Goal: Transaction & Acquisition: Purchase product/service

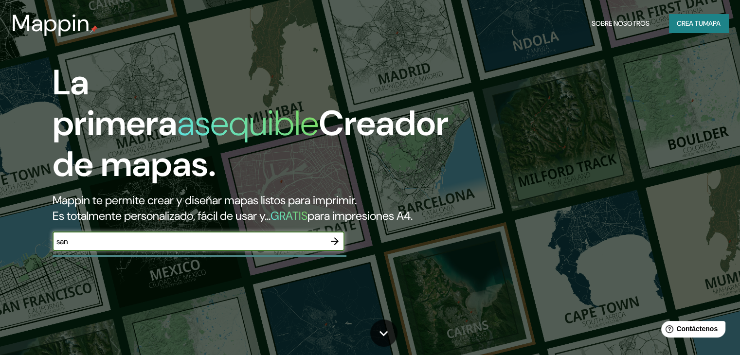
type input "san [PERSON_NAME], [GEOGRAPHIC_DATA][PERSON_NAME], [GEOGRAPHIC_DATA]"
click at [338, 247] on icon "button" at bounding box center [335, 242] width 12 height 12
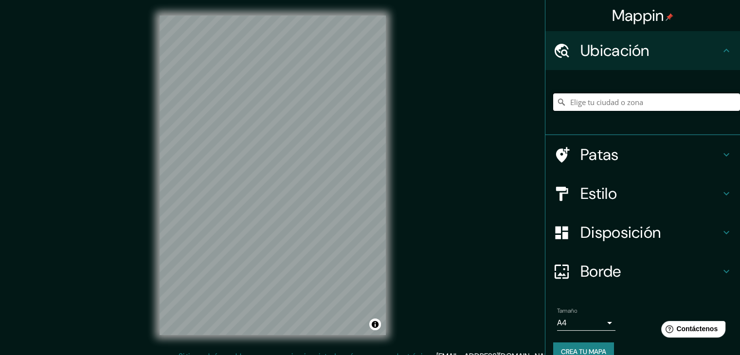
click at [575, 101] on input "Elige tu ciudad o zona" at bounding box center [646, 102] width 187 height 18
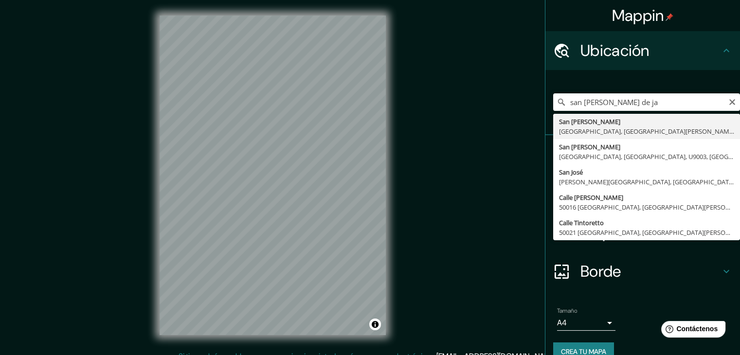
type input "San [PERSON_NAME], [GEOGRAPHIC_DATA], [GEOGRAPHIC_DATA][PERSON_NAME], [GEOGRAPH…"
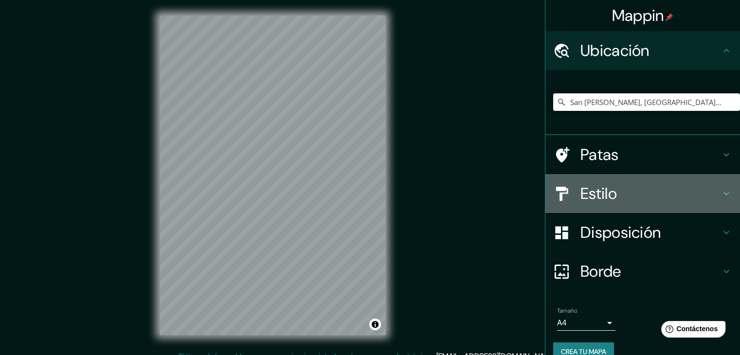
click at [654, 191] on h4 "Estilo" at bounding box center [651, 193] width 140 height 19
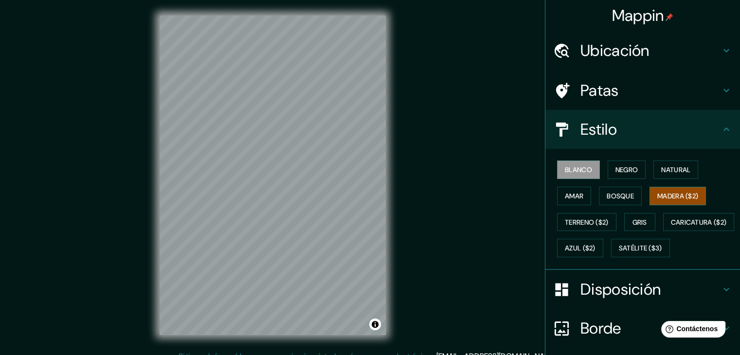
click at [666, 193] on font "Madera ($2)" at bounding box center [678, 196] width 41 height 9
click at [580, 170] on font "Blanco" at bounding box center [578, 169] width 27 height 9
click at [625, 172] on font "Negro" at bounding box center [627, 169] width 23 height 9
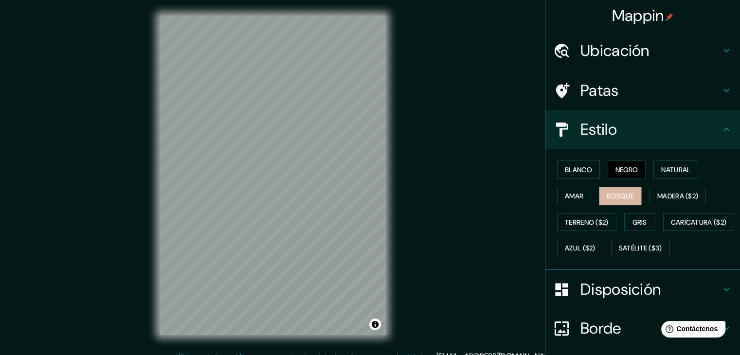
click at [617, 201] on font "Bosque" at bounding box center [620, 196] width 27 height 13
click at [590, 218] on font "Terreno ($2)" at bounding box center [587, 222] width 44 height 9
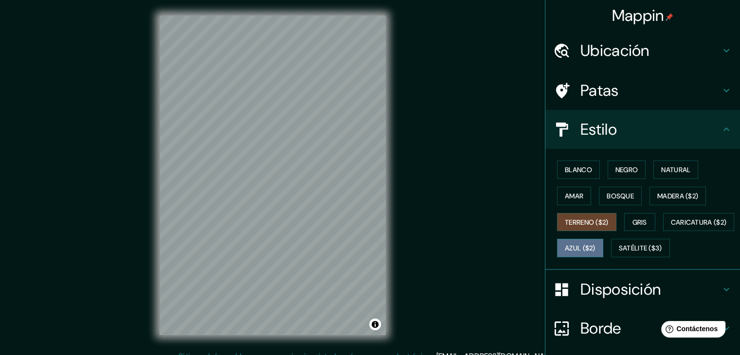
click at [596, 250] on font "Azul ($2)" at bounding box center [580, 248] width 31 height 9
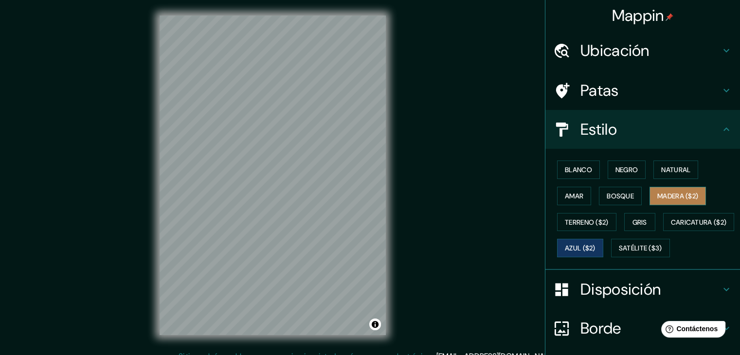
click at [670, 195] on font "Madera ($2)" at bounding box center [678, 196] width 41 height 9
click at [599, 300] on font "Disposición" at bounding box center [621, 289] width 80 height 20
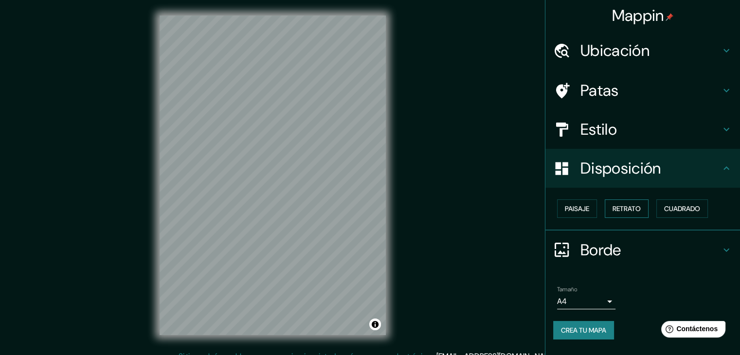
click at [646, 202] on button "Retrato" at bounding box center [627, 209] width 44 height 18
click at [675, 211] on font "Cuadrado" at bounding box center [682, 208] width 36 height 9
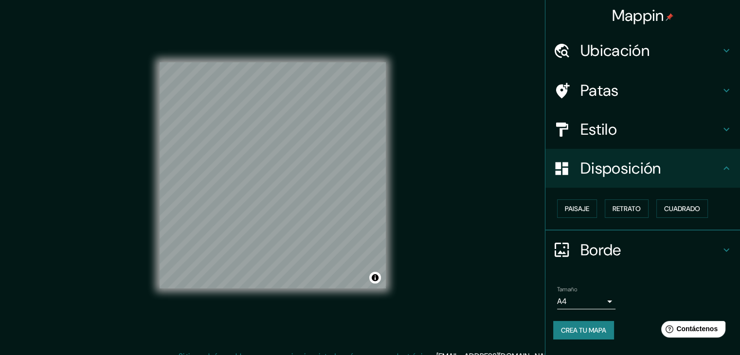
click at [625, 128] on h4 "Estilo" at bounding box center [651, 129] width 140 height 19
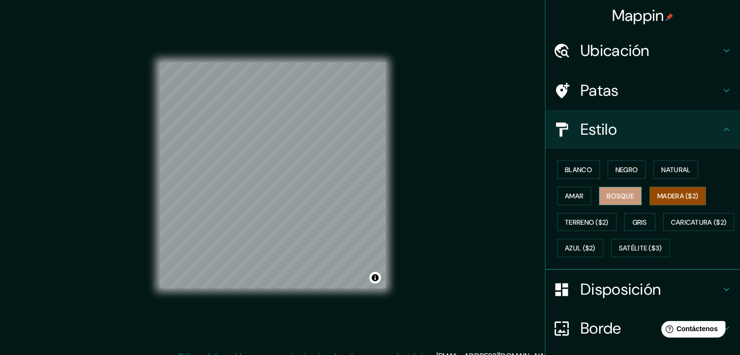
click at [621, 193] on font "Bosque" at bounding box center [620, 196] width 27 height 9
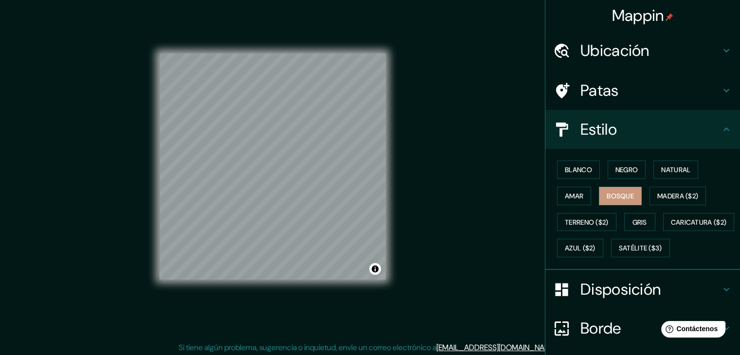
scroll to position [10, 0]
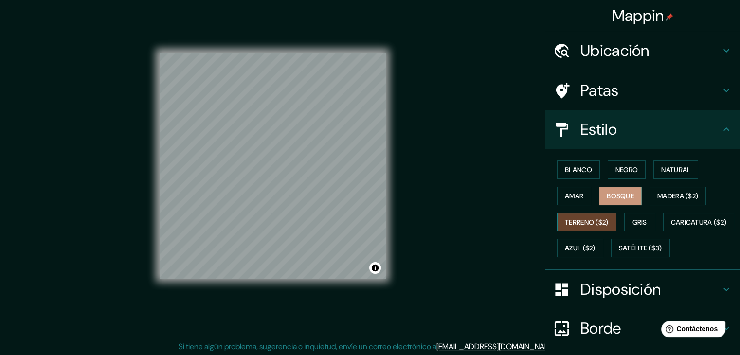
click at [563, 213] on button "Terreno ($2)" at bounding box center [586, 222] width 59 height 18
click at [671, 227] on font "Caricatura ($2)" at bounding box center [699, 222] width 56 height 9
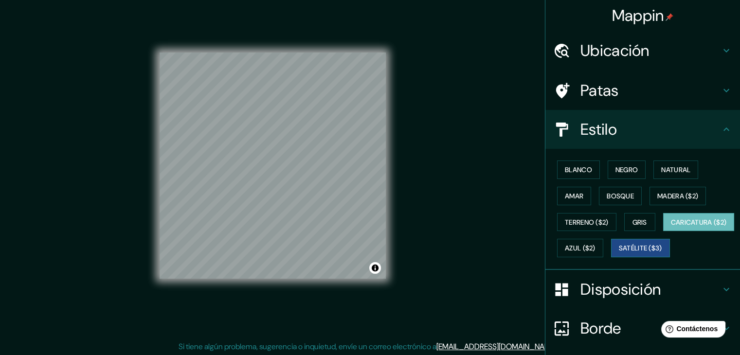
click at [619, 253] on font "Satélite ($3)" at bounding box center [640, 248] width 43 height 9
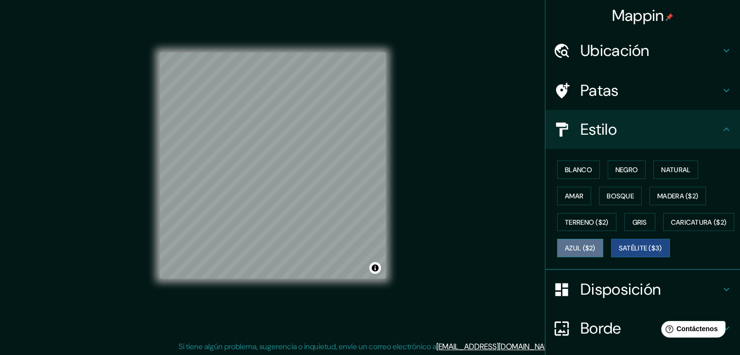
click at [596, 245] on font "Azul ($2)" at bounding box center [580, 248] width 31 height 9
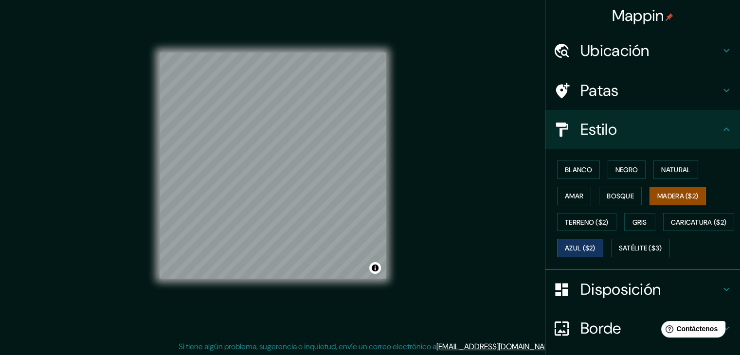
click at [681, 198] on font "Madera ($2)" at bounding box center [678, 196] width 41 height 9
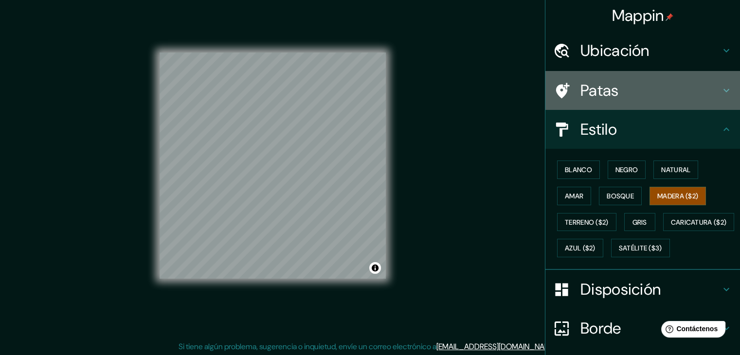
click at [619, 98] on h4 "Patas" at bounding box center [651, 90] width 140 height 19
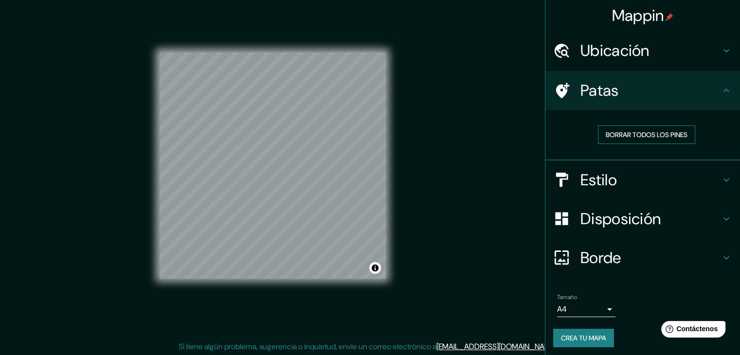
click at [619, 132] on font "Borrar todos los pines" at bounding box center [647, 134] width 82 height 9
click at [662, 133] on font "Borrar todos los pines" at bounding box center [647, 134] width 82 height 9
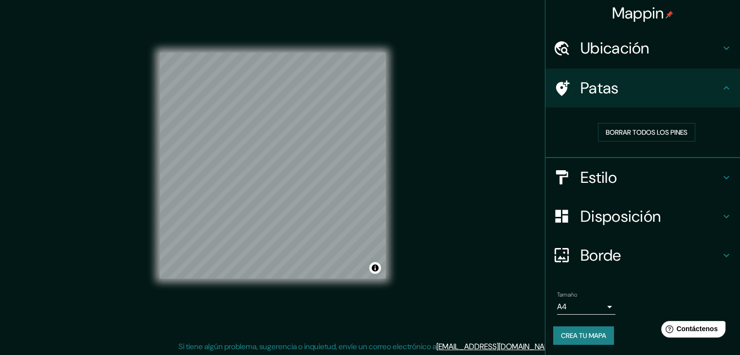
scroll to position [11, 0]
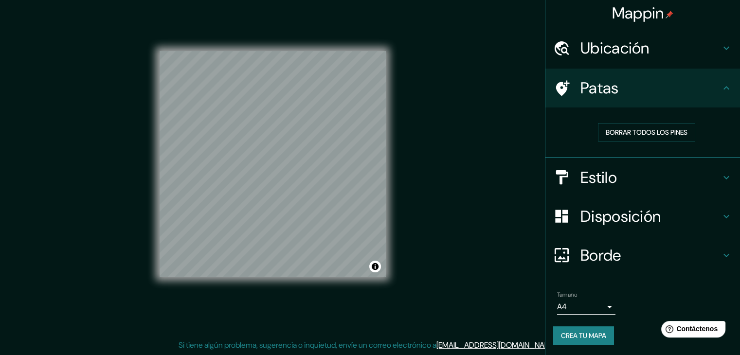
click at [601, 306] on body "Mappin Ubicación [GEOGRAPHIC_DATA][PERSON_NAME], [GEOGRAPHIC_DATA], [GEOGRAPHIC…" at bounding box center [370, 166] width 740 height 355
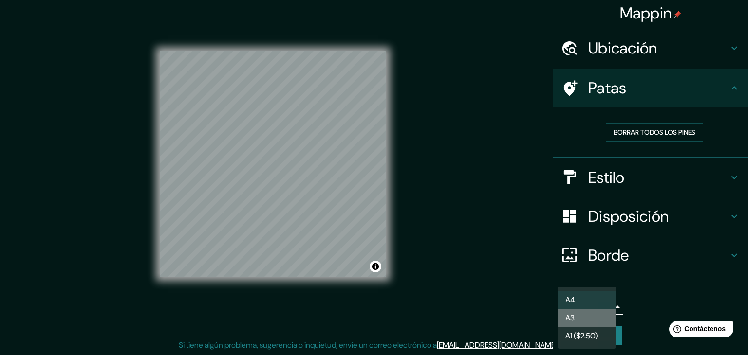
click at [589, 313] on li "A3" at bounding box center [586, 318] width 58 height 18
type input "a4"
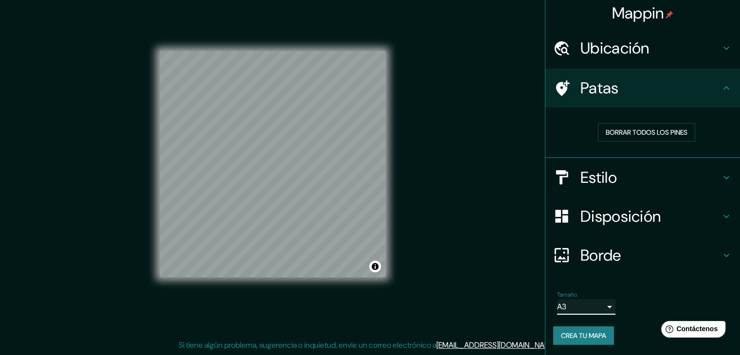
scroll to position [0, 0]
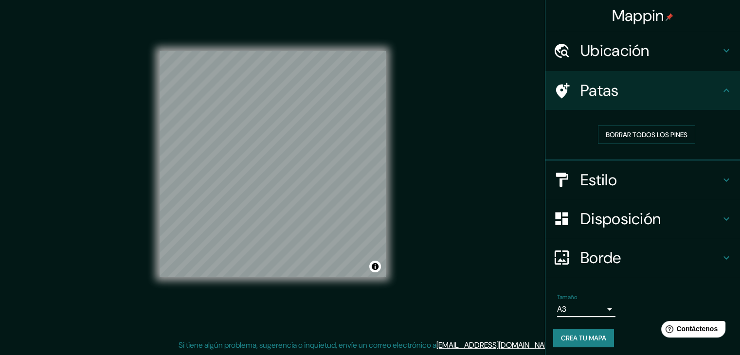
click at [612, 257] on font "Borde" at bounding box center [601, 258] width 41 height 20
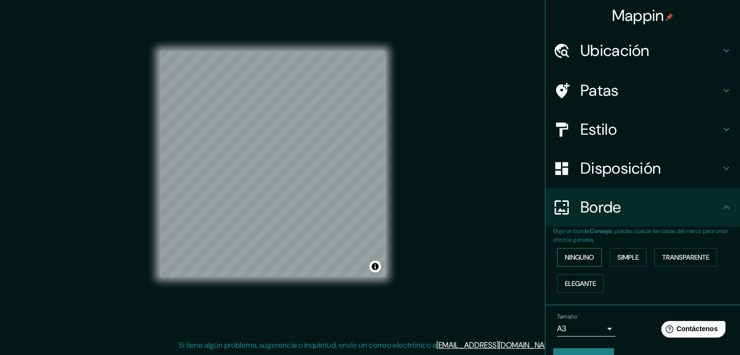
click at [583, 256] on font "Ninguno" at bounding box center [579, 257] width 29 height 9
click at [618, 256] on font "Simple" at bounding box center [628, 257] width 21 height 9
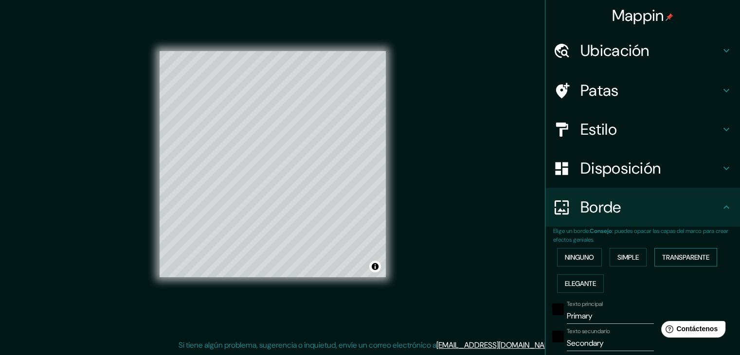
click at [681, 256] on font "Transparente" at bounding box center [685, 257] width 47 height 9
click at [585, 285] on font "Elegante" at bounding box center [580, 283] width 31 height 9
click at [585, 261] on font "Ninguno" at bounding box center [579, 257] width 29 height 9
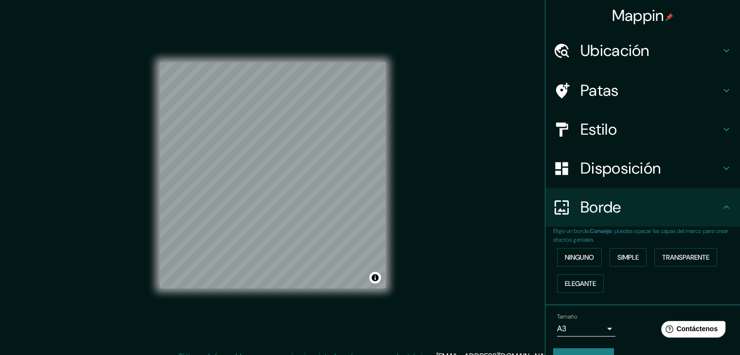
click at [633, 49] on font "Ubicación" at bounding box center [615, 50] width 69 height 20
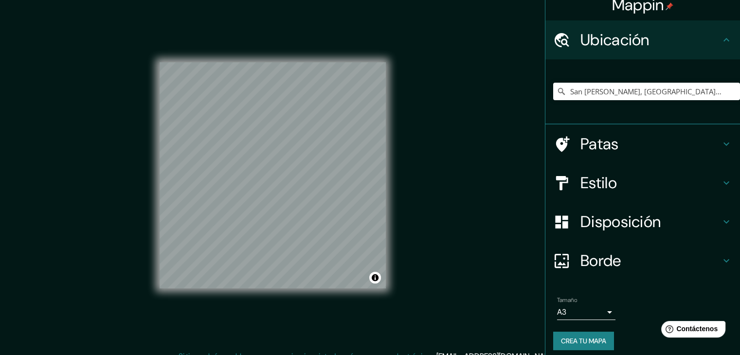
scroll to position [17, 0]
